Goal: Task Accomplishment & Management: Use online tool/utility

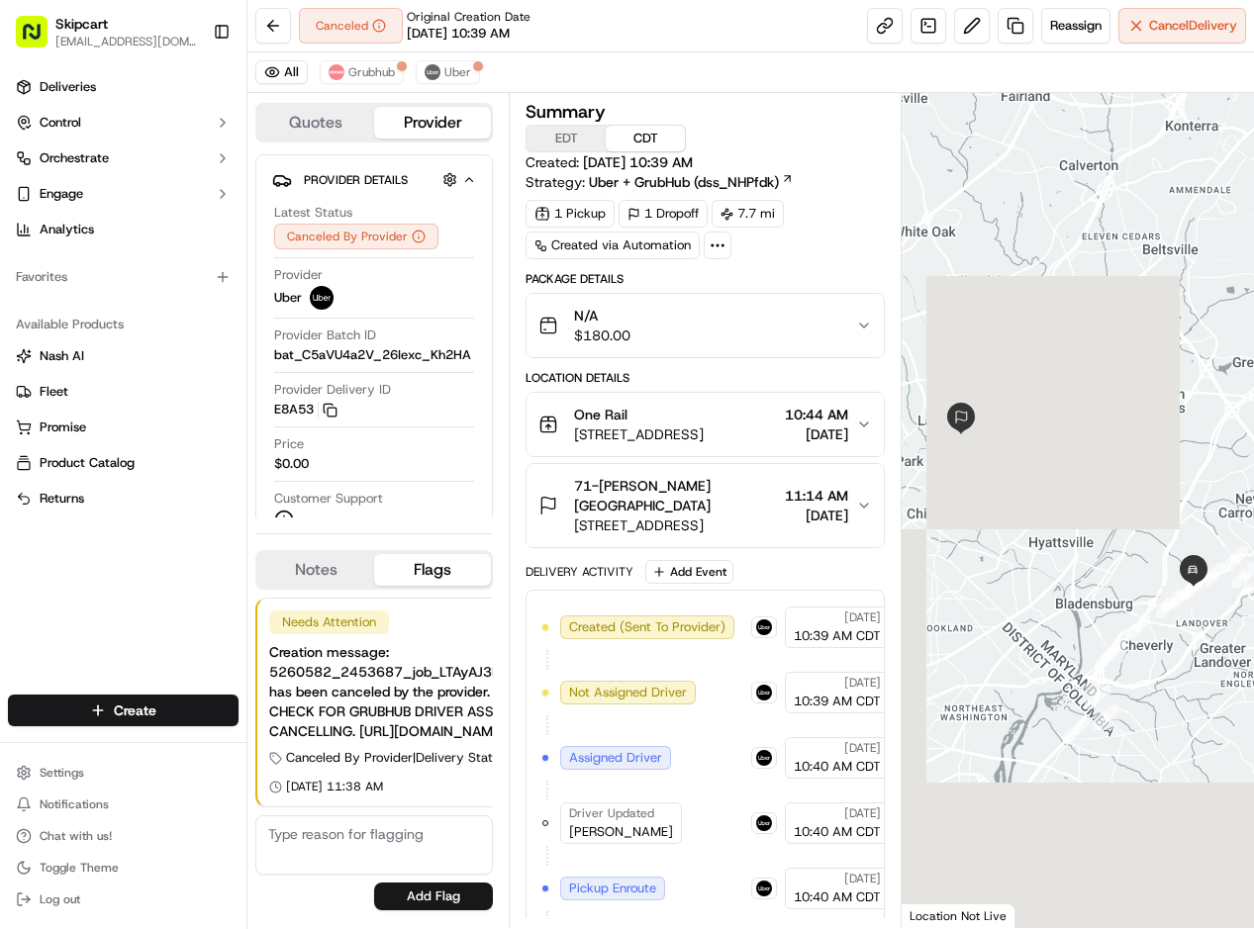
scroll to position [693, 0]
